Goal: Complete application form: Complete application form

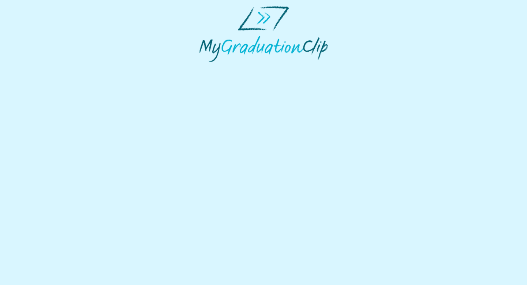
select select "**********"
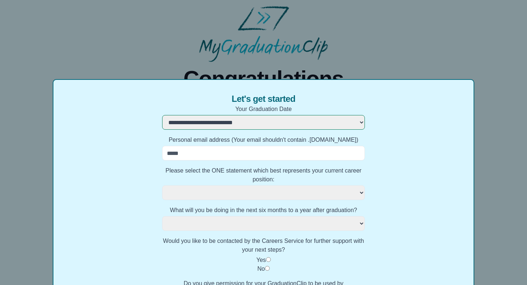
click at [255, 156] on input "Personal email address (Your email shouldn't contain .ac.uk)" at bounding box center [263, 153] width 203 height 15
type input "**********"
select July
select select
select July
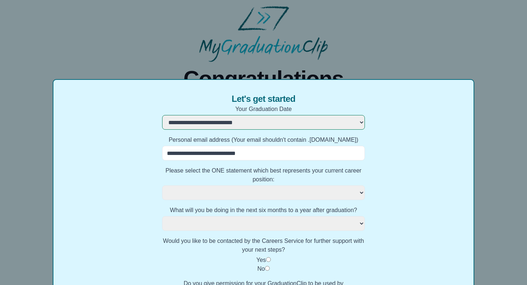
select select
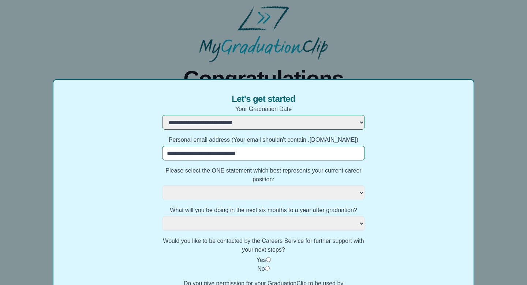
click at [240, 196] on July "**********" at bounding box center [263, 192] width 203 height 15
select July
select select
select July "**********"
click at [320, 228] on select "**********" at bounding box center [263, 223] width 203 height 15
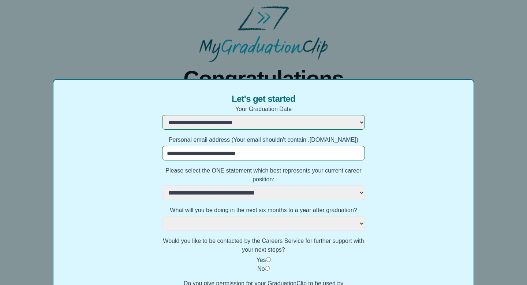
select select "**********"
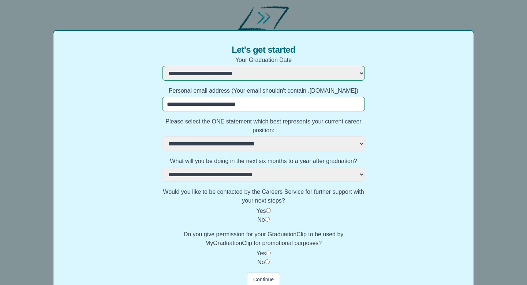
scroll to position [79, 0]
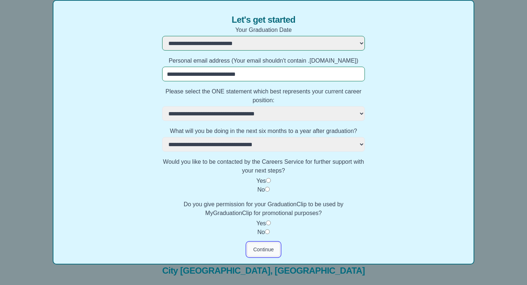
click at [267, 248] on button "Continue" at bounding box center [263, 249] width 33 height 14
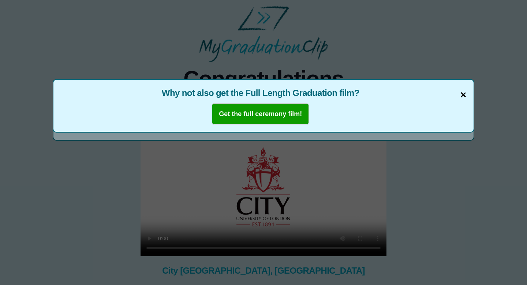
click at [461, 98] on span "×" at bounding box center [463, 94] width 6 height 15
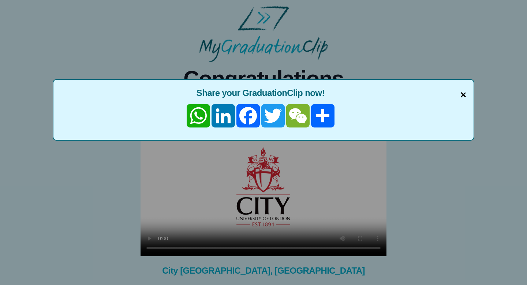
click at [464, 95] on span "×" at bounding box center [463, 94] width 6 height 15
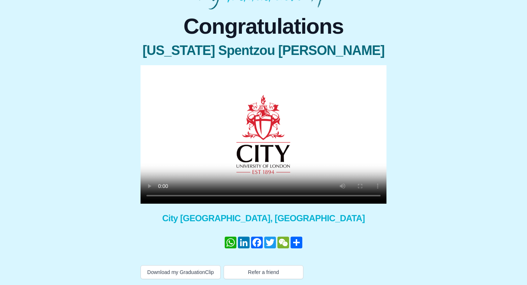
scroll to position [0, 0]
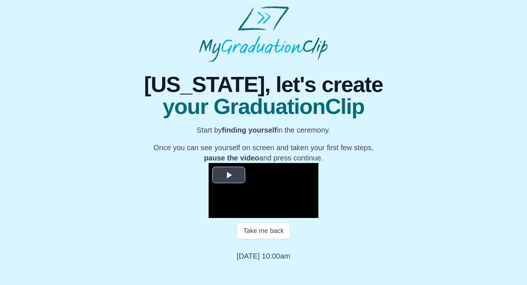
scroll to position [76, 0]
click at [260, 239] on button "Take me back" at bounding box center [263, 230] width 53 height 17
click at [266, 239] on button "Take me back" at bounding box center [263, 230] width 53 height 17
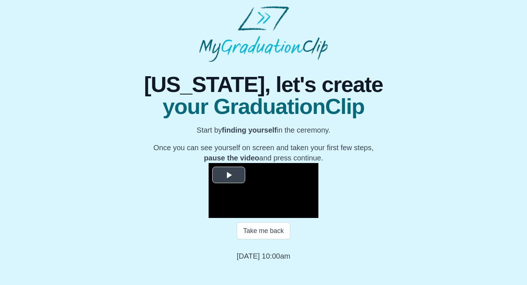
click at [229, 175] on span "Video Player" at bounding box center [229, 175] width 0 height 0
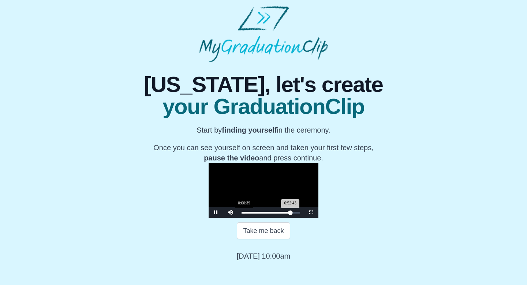
click at [244, 213] on div "0:00:39" at bounding box center [244, 212] width 0 height 2
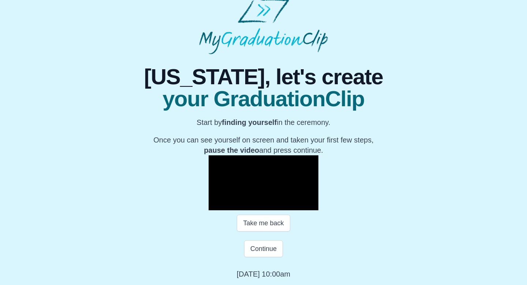
scroll to position [83, 0]
click at [238, 210] on div "Loaded : 0% 0:05:07 0:00:48 Progress : 0%" at bounding box center [271, 204] width 66 height 11
click at [266, 206] on div "0:07:18" at bounding box center [266, 205] width 0 height 2
click at [281, 206] on div "0:11:47" at bounding box center [281, 205] width 0 height 2
click at [295, 206] on div "0:16:03" at bounding box center [295, 205] width 0 height 2
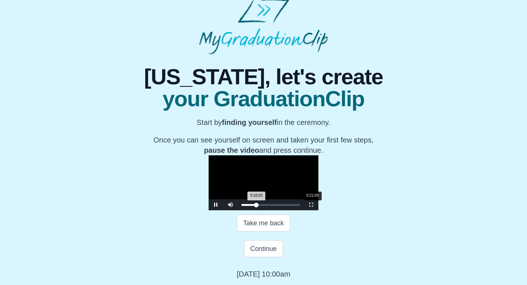
click at [312, 206] on div "0:21:04" at bounding box center [312, 205] width 0 height 2
click at [252, 210] on div "Loaded : 0% 0:26:05 0:21:05 Progress : 0%" at bounding box center [271, 204] width 66 height 11
click at [266, 210] on div "Loaded : 0% 0:30:14 0:30:21 Progress : 0%" at bounding box center [271, 204] width 66 height 11
click at [357, 206] on div "0:34:30" at bounding box center [357, 205] width 0 height 2
click at [293, 210] on div "Loaded : 0% 0:38:19 0:34:31 Progress : 0%" at bounding box center [271, 204] width 66 height 11
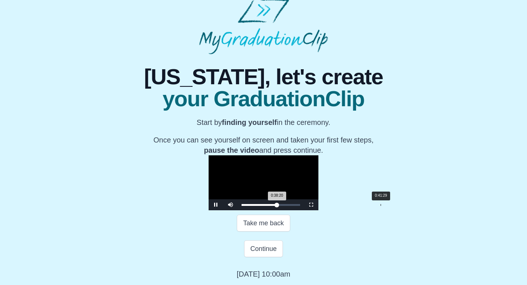
click at [380, 206] on div "0:41:29" at bounding box center [380, 205] width 0 height 2
click at [300, 206] on div "Loaded : 0% 0:45:12 0:41:31 Progress : 0%" at bounding box center [270, 205] width 59 height 2
click at [403, 206] on div "0:48:15" at bounding box center [403, 205] width 0 height 2
click at [413, 206] on div "0:51:19" at bounding box center [413, 205] width 0 height 2
click at [421, 206] on div "0:53:30" at bounding box center [421, 205] width 0 height 2
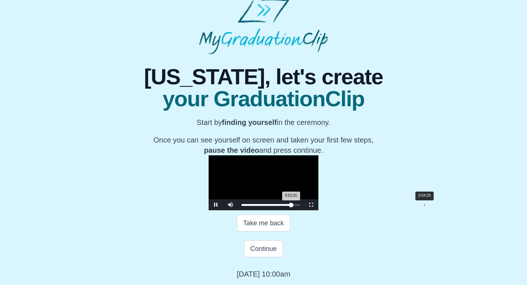
click at [424, 206] on div "0:54:29" at bounding box center [424, 205] width 0 height 2
click at [300, 206] on div "Loaded : 0% 0:55:41 0:54:30 Progress : 0%" at bounding box center [270, 205] width 59 height 2
click at [398, 206] on div "0:46:37" at bounding box center [398, 205] width 0 height 2
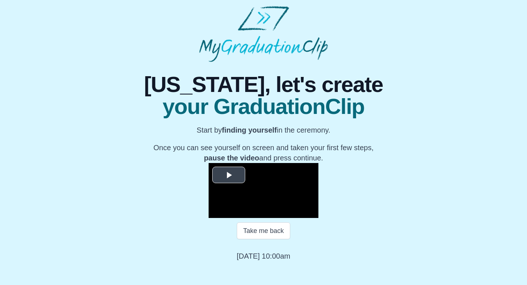
scroll to position [76, 0]
click at [252, 239] on button "Take me back" at bounding box center [263, 230] width 53 height 17
click at [229, 175] on span "Video Player" at bounding box center [229, 175] width 0 height 0
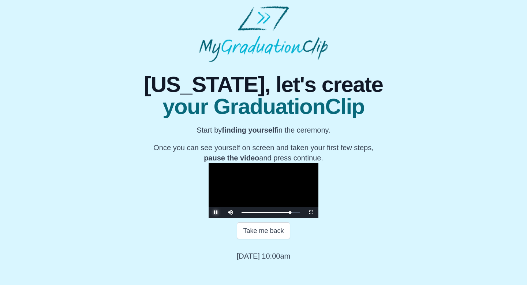
click at [216, 212] on span "Video Player" at bounding box center [216, 212] width 0 height 0
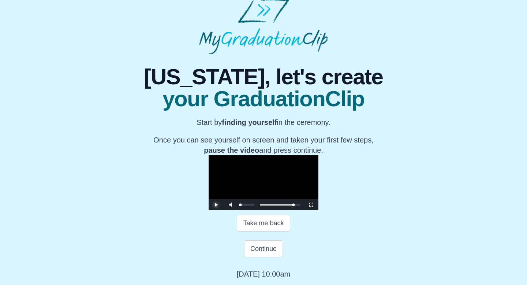
drag, startPoint x: 177, startPoint y: 230, endPoint x: 164, endPoint y: 230, distance: 13.5
click at [239, 205] on div "Volume Level" at bounding box center [239, 204] width 1 height 1
click at [216, 204] on span "Video Player" at bounding box center [216, 204] width 0 height 0
drag, startPoint x: 341, startPoint y: 230, endPoint x: 337, endPoint y: 230, distance: 4.1
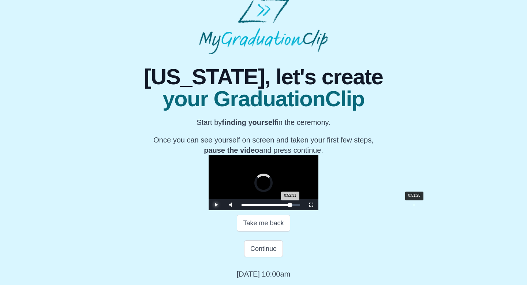
click at [300, 206] on div "Loaded : 0% 0:51:25 0:52:31 Progress : 0%" at bounding box center [270, 205] width 59 height 2
click at [289, 206] on div "0:51:25 Progress : 0%" at bounding box center [265, 205] width 48 height 2
click at [216, 204] on span "Video Player" at bounding box center [216, 204] width 0 height 0
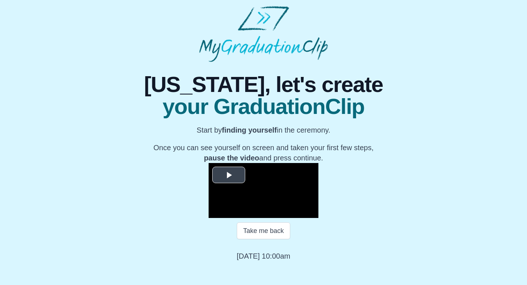
scroll to position [76, 0]
click at [255, 239] on button "Take me back" at bounding box center [263, 230] width 53 height 17
click at [229, 175] on span "Video Player" at bounding box center [229, 175] width 0 height 0
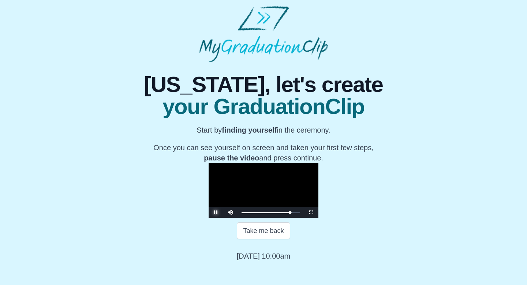
click at [216, 212] on span "Video Player" at bounding box center [216, 212] width 0 height 0
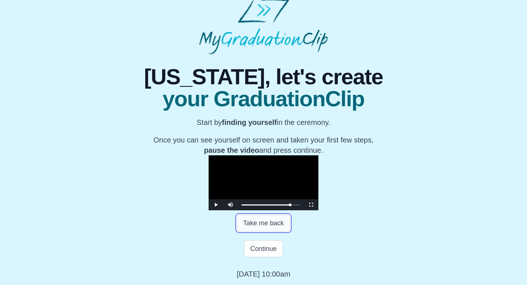
click at [284, 231] on button "Take me back" at bounding box center [263, 222] width 53 height 17
click at [268, 257] on button "Continue" at bounding box center [263, 248] width 39 height 17
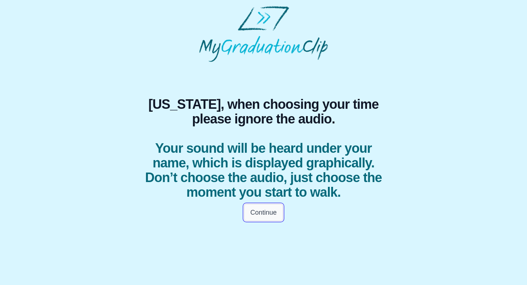
click at [268, 215] on button "Continue" at bounding box center [263, 212] width 39 height 17
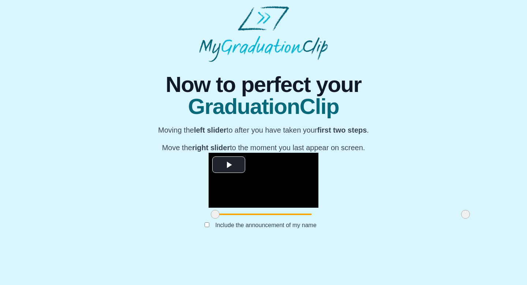
scroll to position [58, 0]
click at [229, 165] on span "Video Player" at bounding box center [229, 165] width 0 height 0
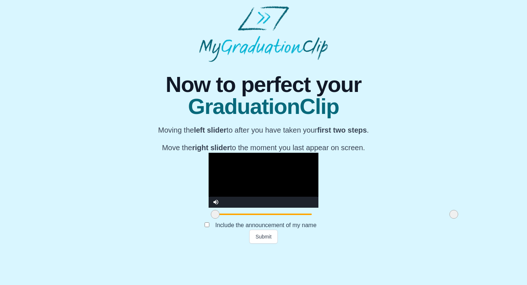
drag, startPoint x: 389, startPoint y: 250, endPoint x: 377, endPoint y: 250, distance: 11.7
click at [449, 218] on span at bounding box center [453, 214] width 9 height 9
drag, startPoint x: 377, startPoint y: 250, endPoint x: 352, endPoint y: 249, distance: 24.9
click at [425, 218] on span at bounding box center [429, 214] width 9 height 9
drag, startPoint x: 352, startPoint y: 249, endPoint x: 344, endPoint y: 249, distance: 8.8
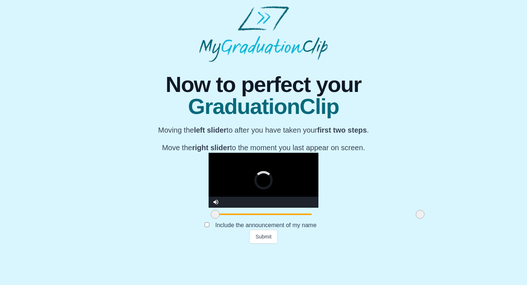
click at [416, 218] on span at bounding box center [420, 214] width 9 height 9
drag, startPoint x: 344, startPoint y: 249, endPoint x: 334, endPoint y: 249, distance: 9.2
click at [407, 218] on span at bounding box center [411, 214] width 9 height 9
drag, startPoint x: 334, startPoint y: 249, endPoint x: 323, endPoint y: 250, distance: 11.4
click at [395, 218] on span at bounding box center [399, 214] width 9 height 9
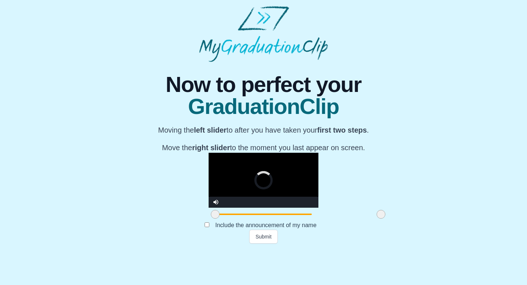
drag, startPoint x: 323, startPoint y: 250, endPoint x: 301, endPoint y: 248, distance: 22.0
click at [376, 218] on span at bounding box center [380, 214] width 9 height 9
drag, startPoint x: 302, startPoint y: 249, endPoint x: 320, endPoint y: 250, distance: 18.7
click at [391, 218] on span at bounding box center [395, 214] width 9 height 9
click at [211, 218] on span at bounding box center [215, 214] width 9 height 9
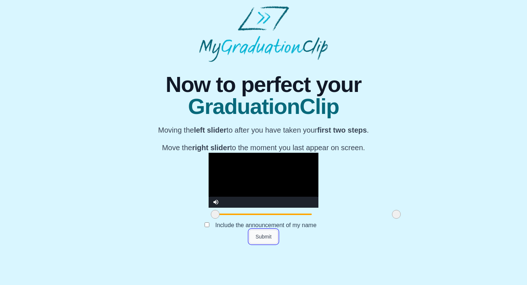
click at [266, 243] on button "Submit" at bounding box center [263, 236] width 29 height 14
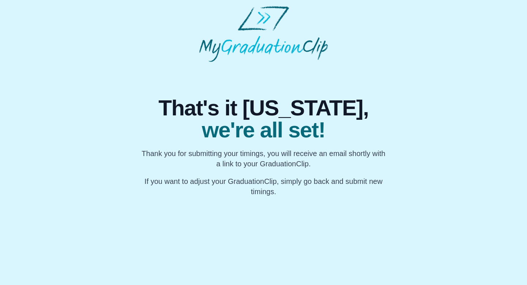
scroll to position [0, 0]
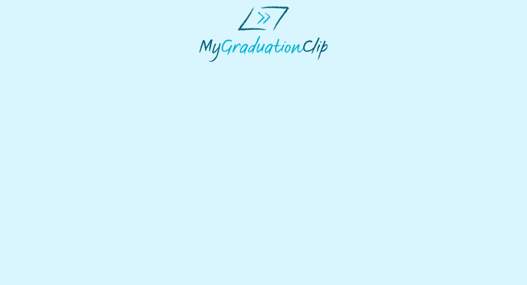
select select "**********"
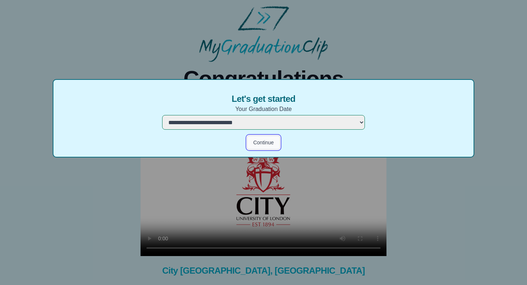
click at [266, 142] on button "Continue" at bounding box center [263, 142] width 33 height 14
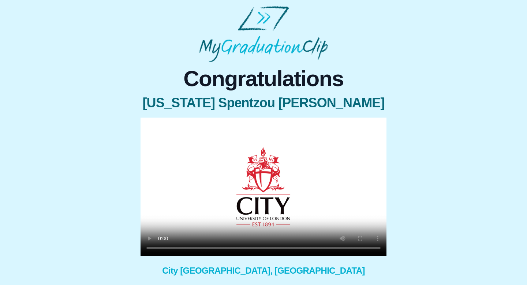
click at [261, 143] on video at bounding box center [263, 186] width 246 height 138
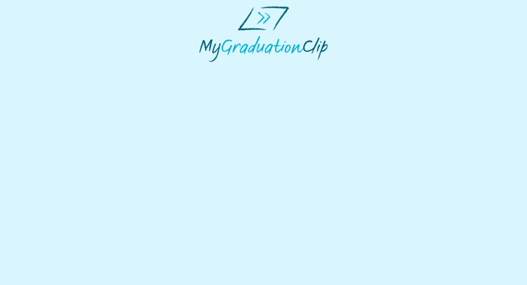
select select "**********"
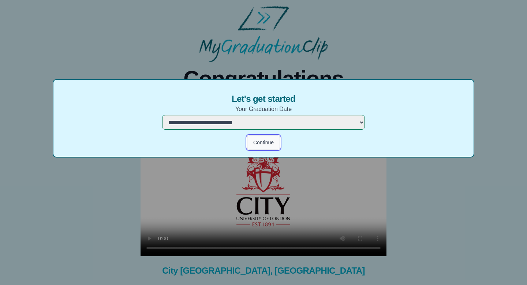
click at [272, 143] on button "Continue" at bounding box center [263, 142] width 33 height 14
